Goal: Task Accomplishment & Management: Complete application form

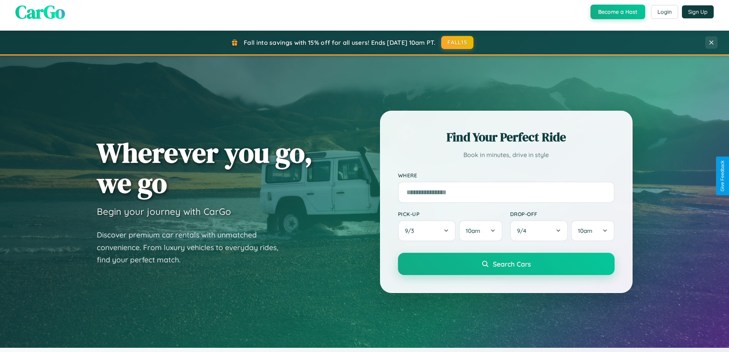
scroll to position [1473, 0]
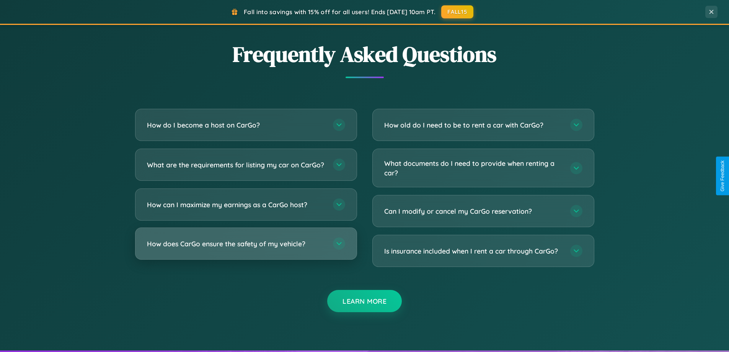
click at [246, 248] on h3 "How does CarGo ensure the safety of my vehicle?" at bounding box center [236, 244] width 178 height 10
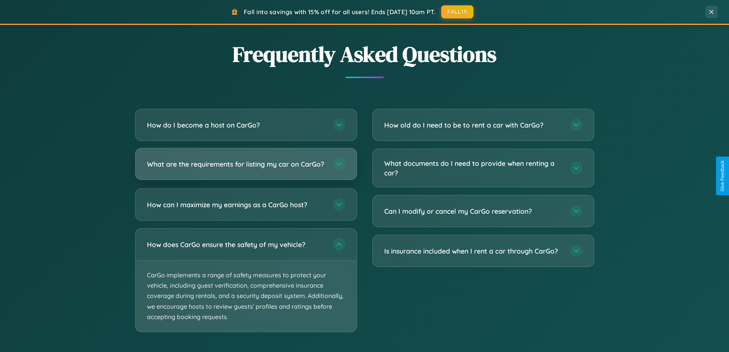
click at [246, 167] on h3 "What are the requirements for listing my car on CarGo?" at bounding box center [236, 164] width 178 height 10
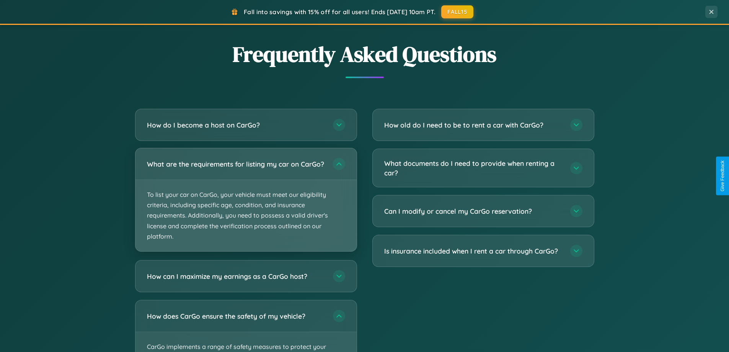
click at [246, 203] on p "To list your car on CarGo, your vehicle must meet our eligibility criteria, inc…" at bounding box center [245, 215] width 221 height 71
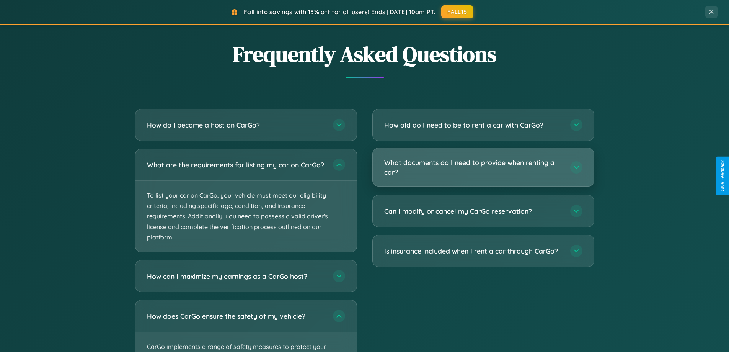
click at [483, 168] on h3 "What documents do I need to provide when renting a car?" at bounding box center [473, 167] width 178 height 19
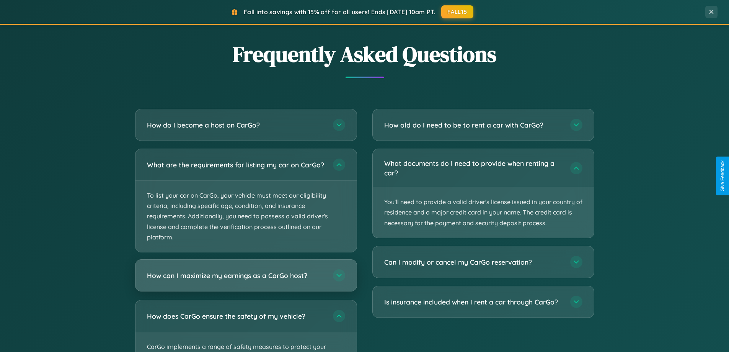
click at [246, 280] on h3 "How can I maximize my earnings as a CarGo host?" at bounding box center [236, 276] width 178 height 10
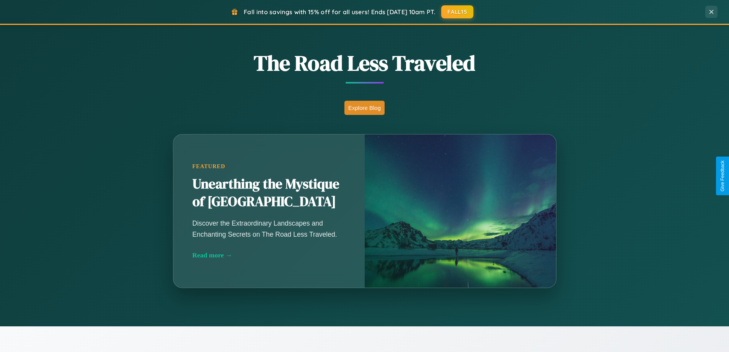
scroll to position [330, 0]
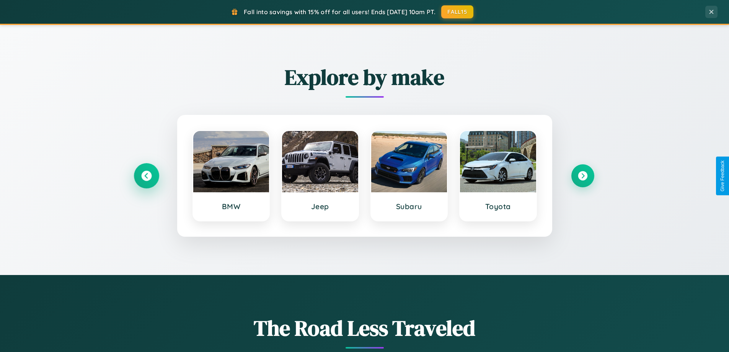
click at [146, 176] on icon at bounding box center [146, 176] width 10 height 10
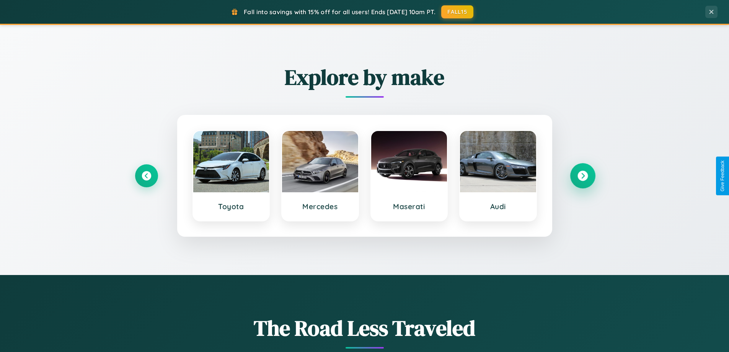
click at [582, 176] on icon at bounding box center [582, 176] width 10 height 10
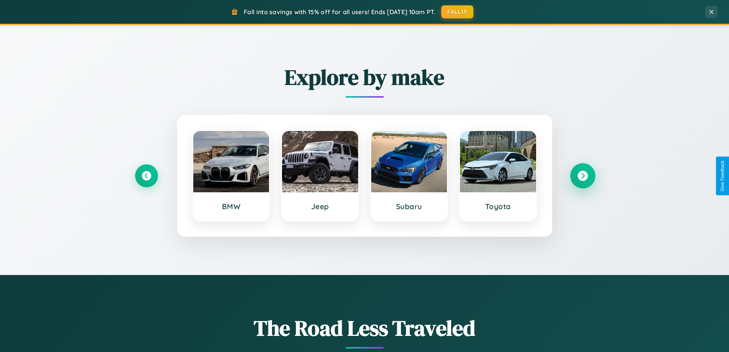
click at [582, 176] on icon at bounding box center [582, 176] width 10 height 10
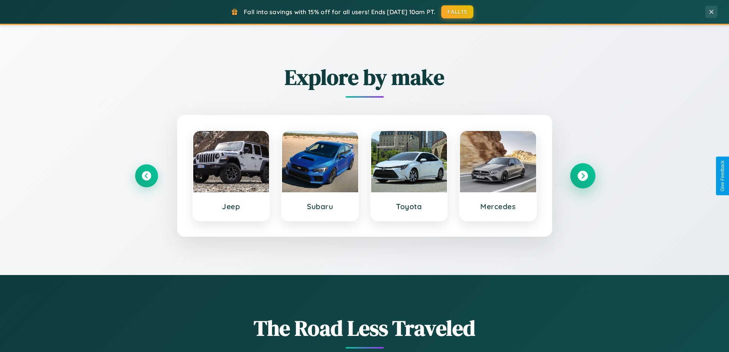
scroll to position [0, 0]
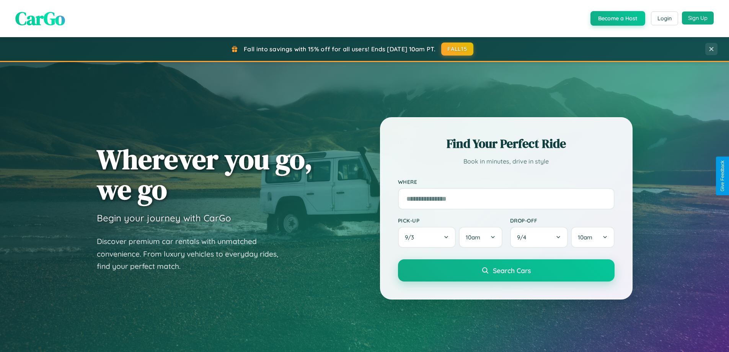
click at [698, 18] on button "Sign Up" at bounding box center [698, 17] width 32 height 13
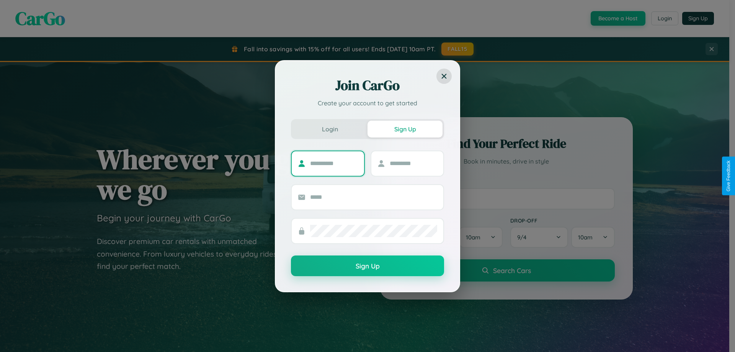
click at [334, 163] on input "text" at bounding box center [334, 163] width 48 height 12
type input "*******"
click at [413, 163] on input "text" at bounding box center [414, 163] width 48 height 12
type input "***"
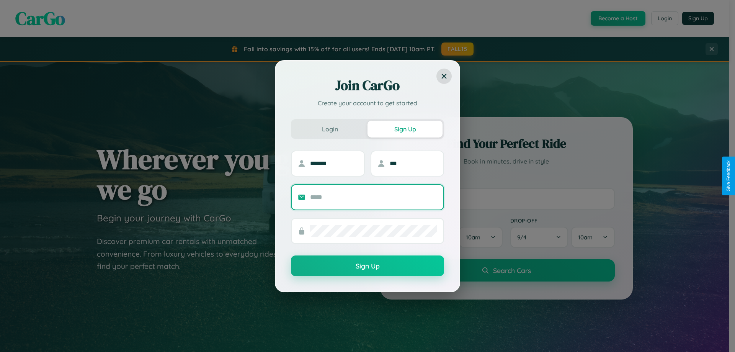
click at [373, 197] on input "text" at bounding box center [373, 197] width 127 height 12
type input "**********"
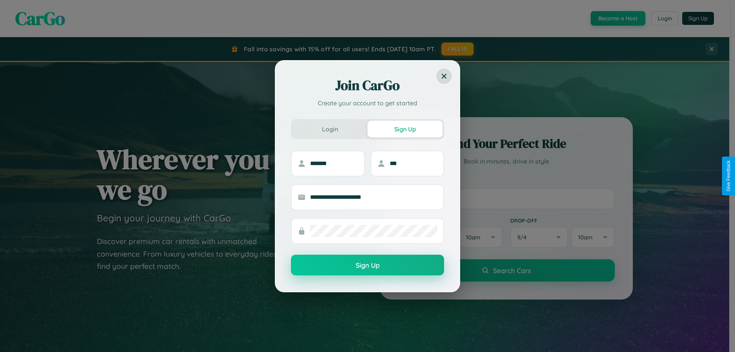
click at [367, 265] on button "Sign Up" at bounding box center [367, 264] width 153 height 21
